Goal: Find specific page/section: Find specific page/section

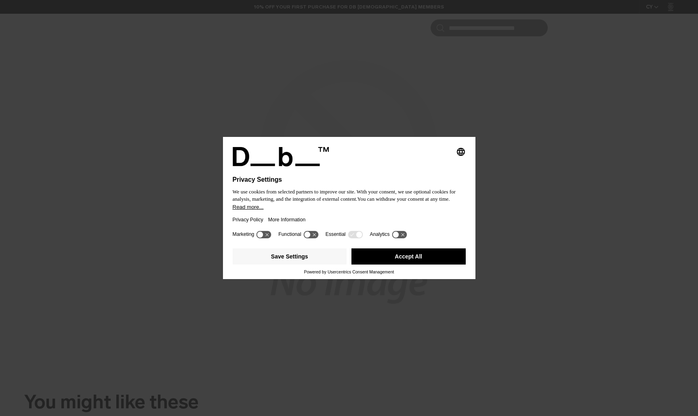
scroll to position [416, 0]
